Goal: Book appointment/travel/reservation

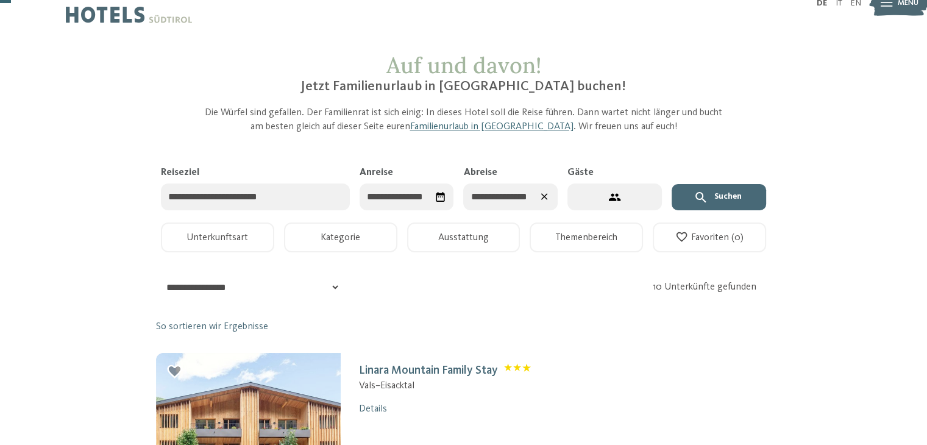
scroll to position [15, 0]
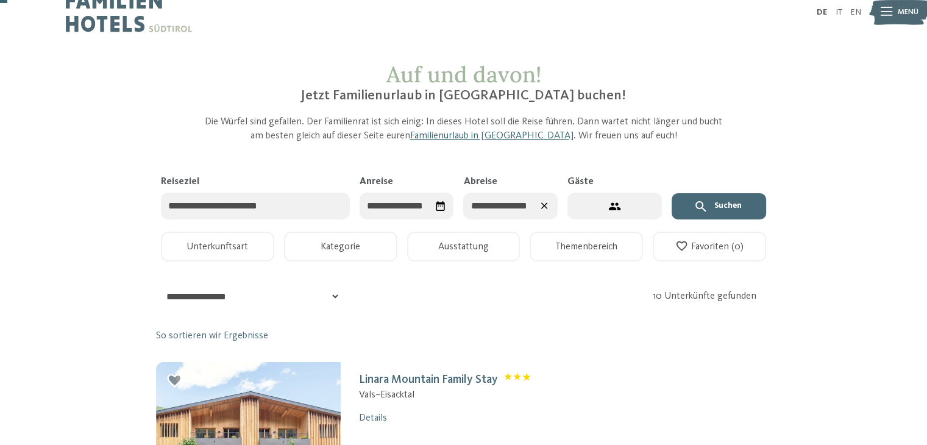
click at [724, 203] on button "Suchen" at bounding box center [718, 206] width 94 height 27
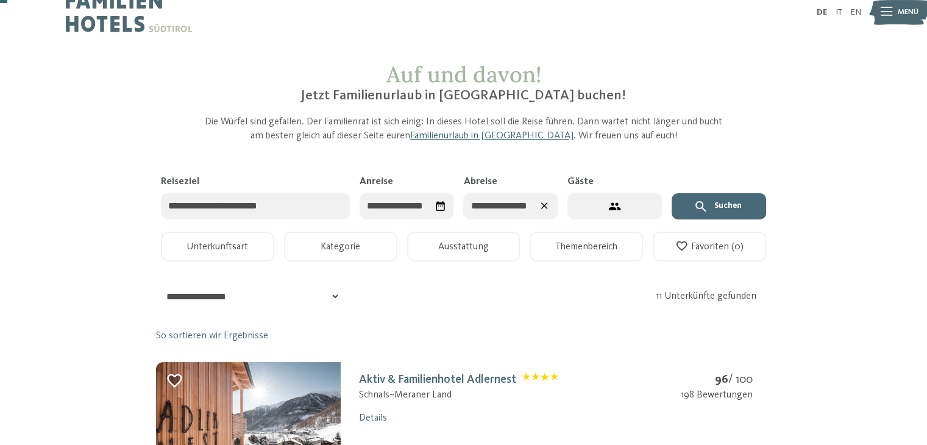
click at [602, 208] on button "4 Gäste – 1 Zimmer" at bounding box center [614, 206] width 94 height 27
select select "*"
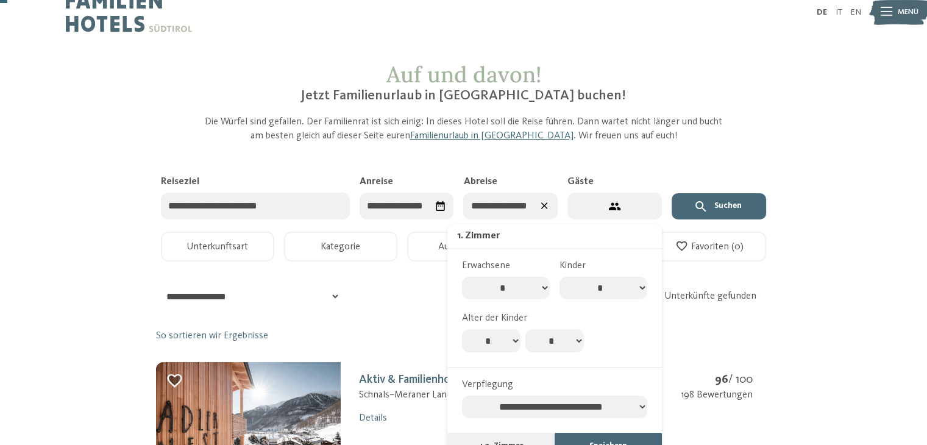
click at [695, 205] on icon "submit" at bounding box center [700, 206] width 15 height 15
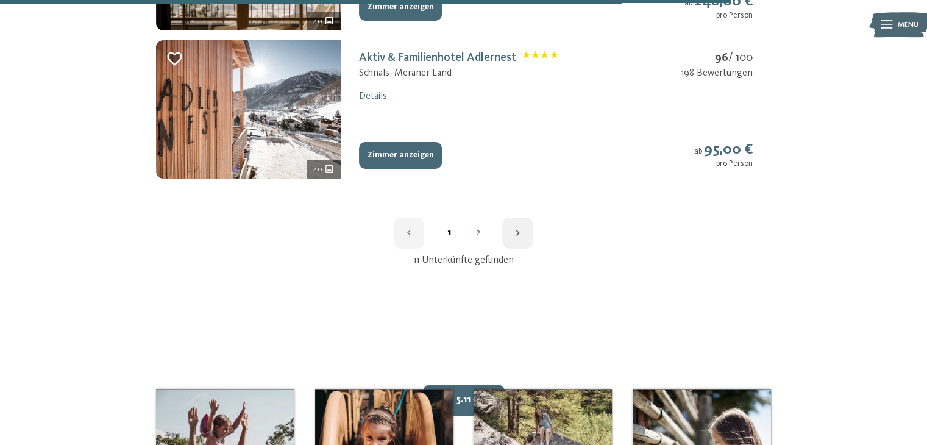
scroll to position [1672, 0]
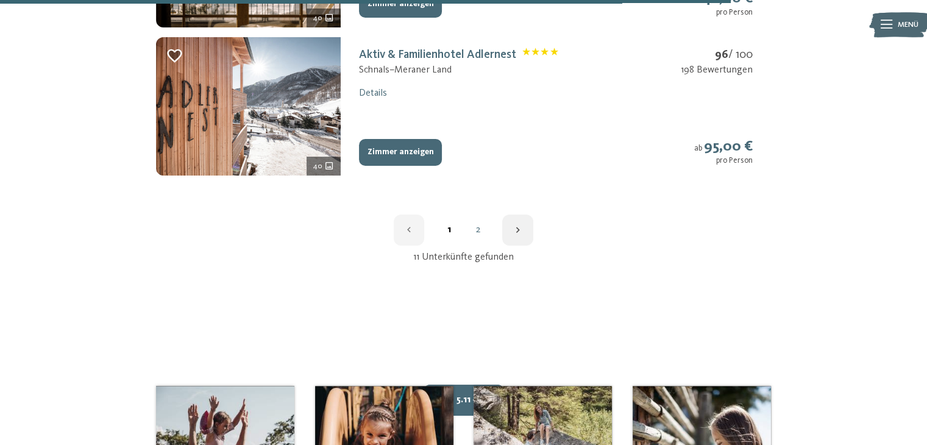
click at [479, 232] on link "2" at bounding box center [477, 230] width 29 height 10
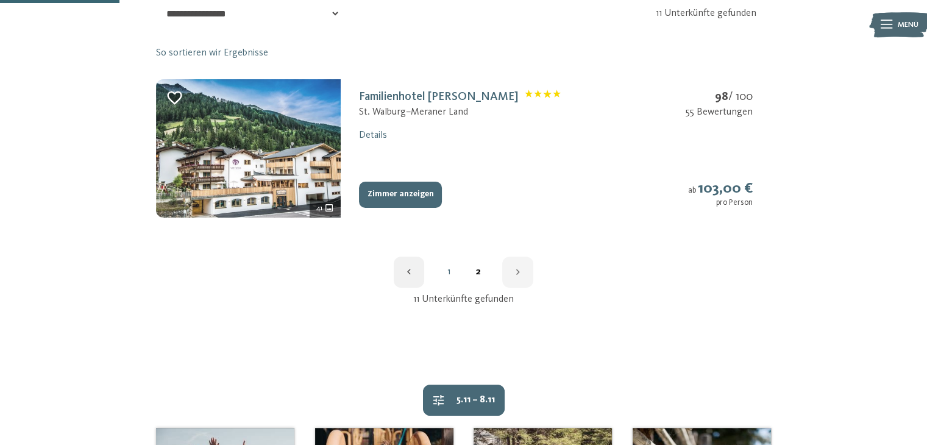
click at [272, 162] on img at bounding box center [248, 148] width 185 height 138
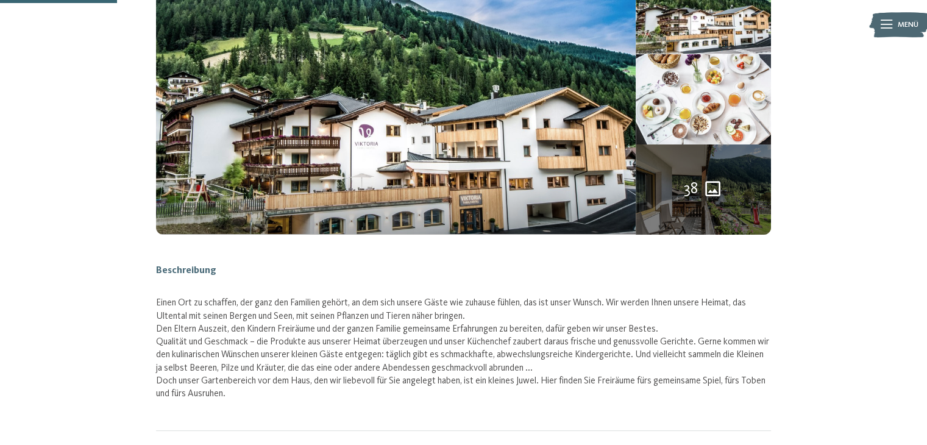
scroll to position [180, 0]
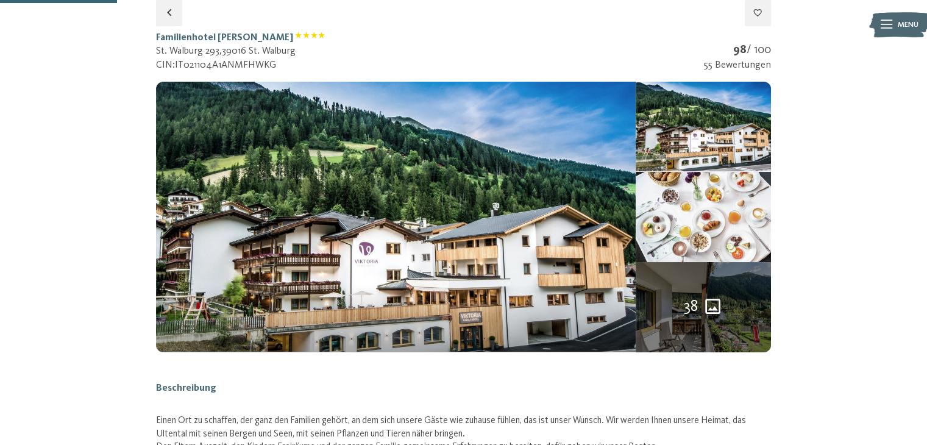
select select "*"
select select "**********"
